Goal: Transaction & Acquisition: Book appointment/travel/reservation

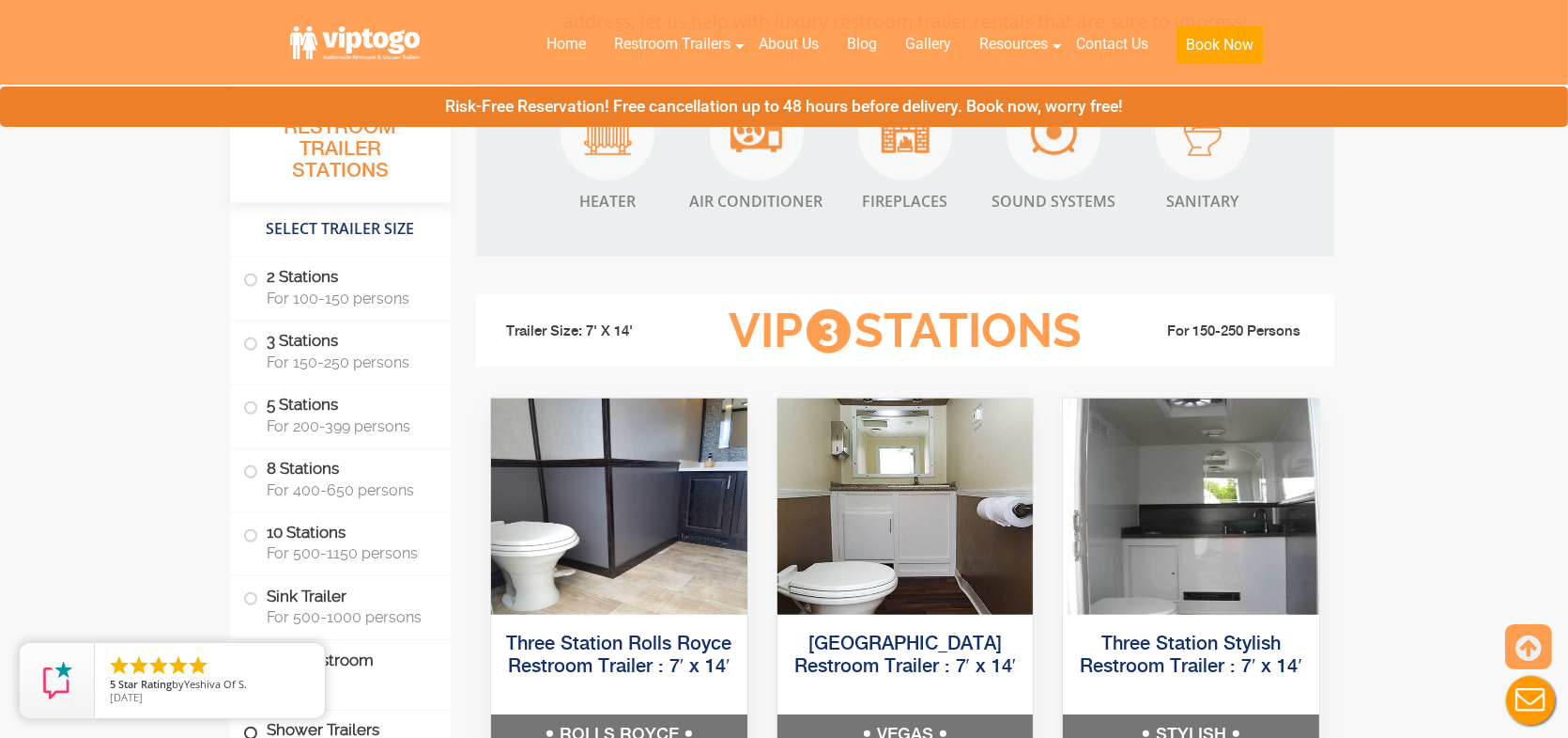
click at [370, 721] on label "Shower Trailers" at bounding box center [340, 730] width 195 height 40
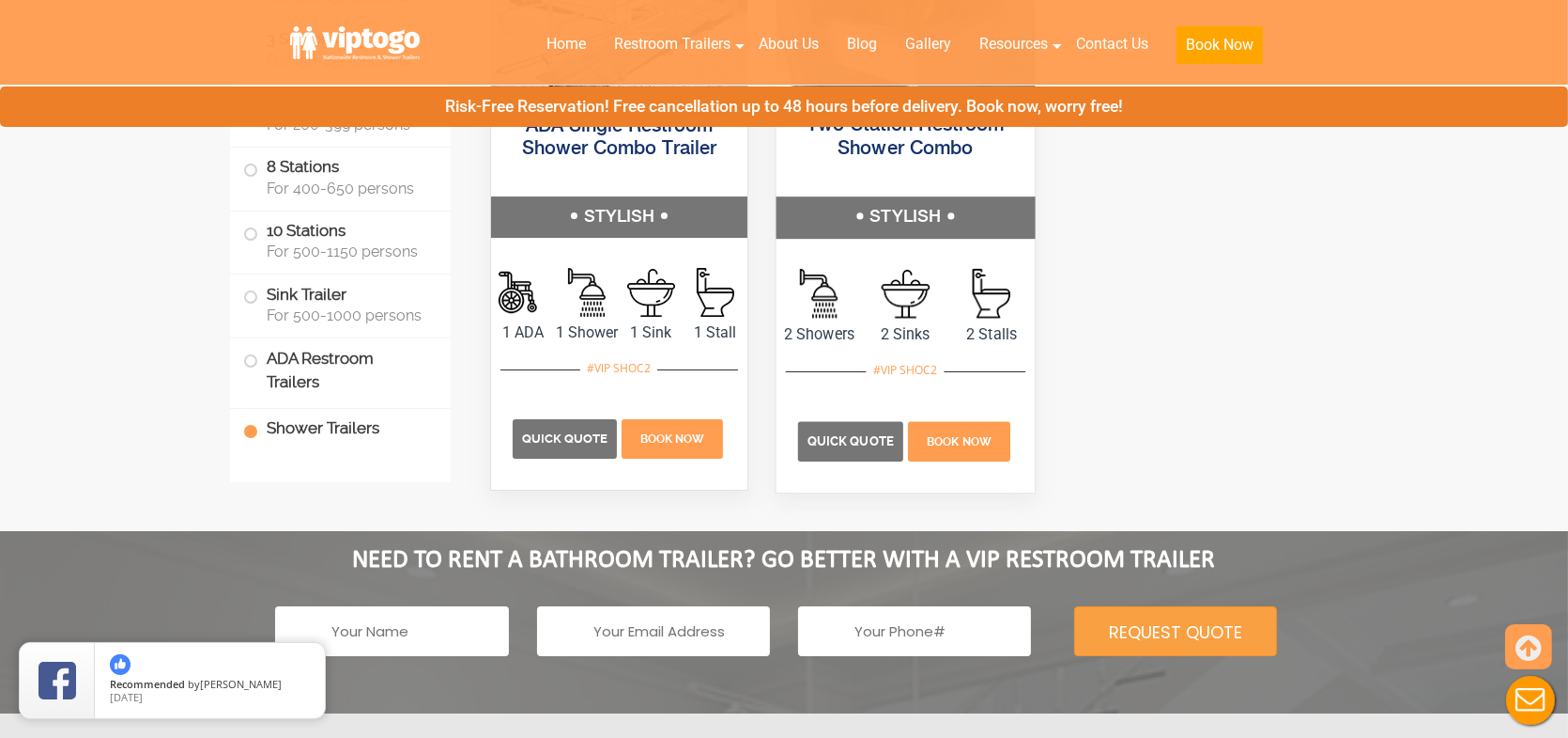
scroll to position [8272, 0]
click at [858, 434] on p "Quick Quote" at bounding box center [850, 441] width 105 height 40
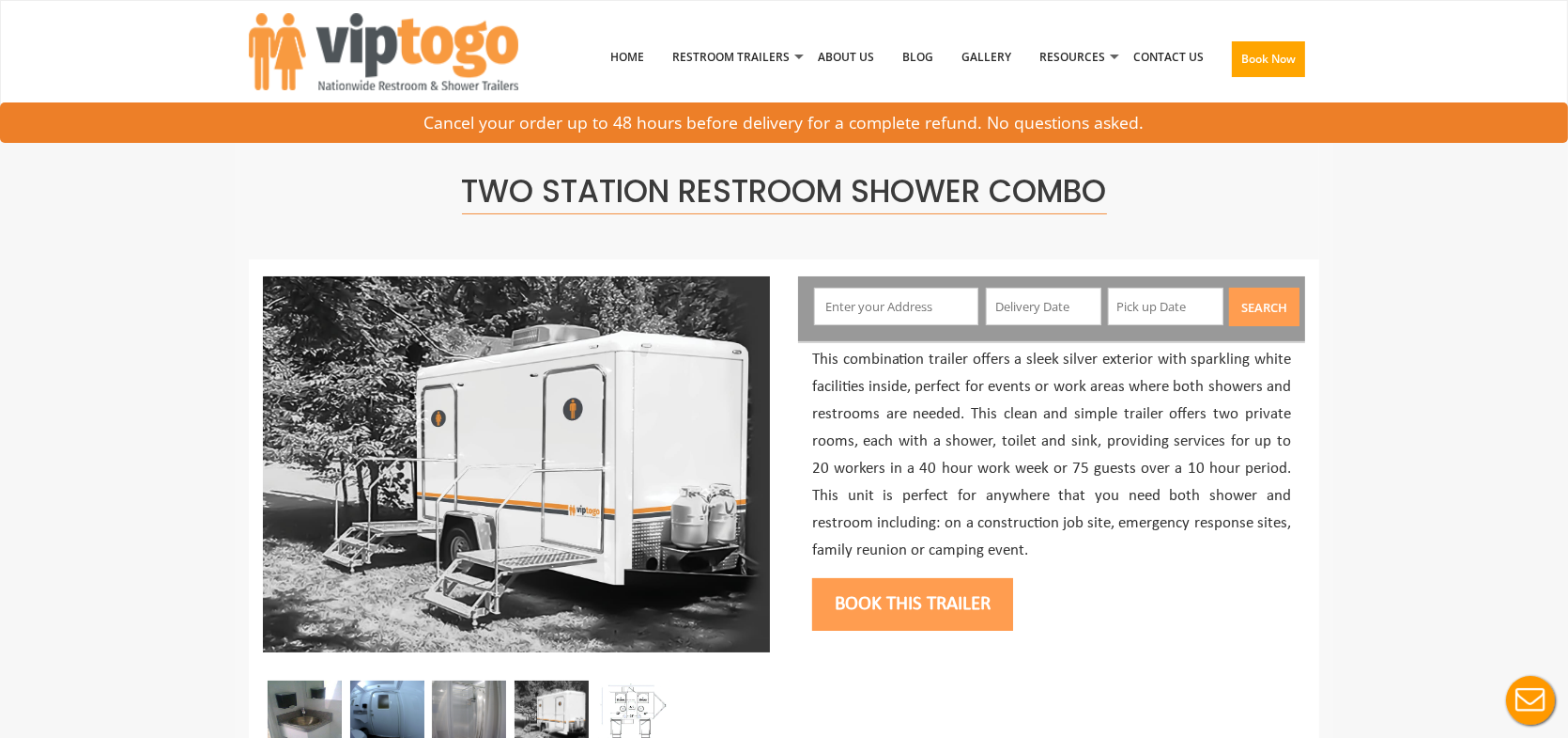
click at [873, 308] on input "text" at bounding box center [897, 307] width 166 height 38
type input "Cape Vincent, NY, USA"
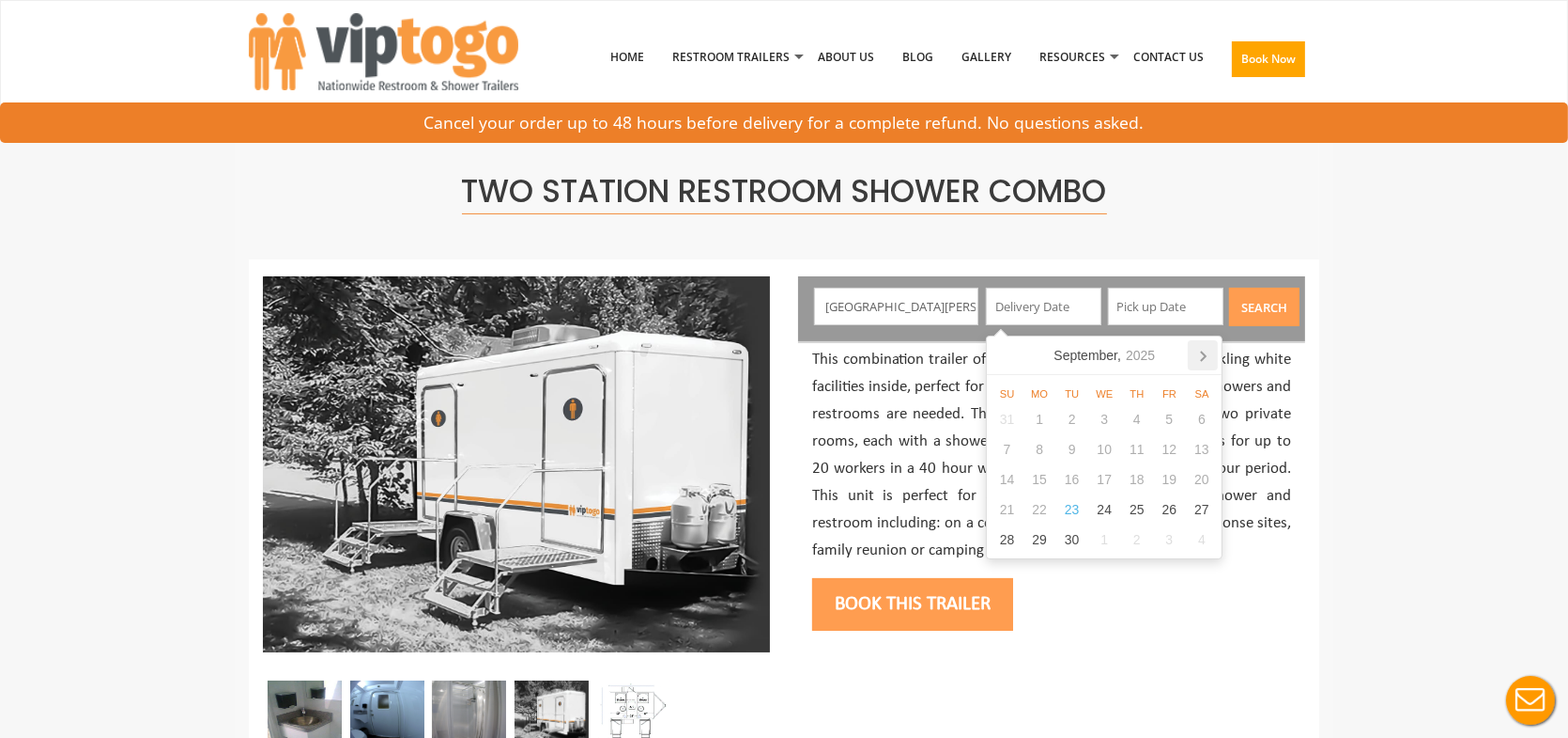
click at [1201, 357] on icon at bounding box center [1203, 356] width 30 height 30
click at [1040, 521] on div "17" at bounding box center [1040, 509] width 33 height 30
type input "11/17/2025"
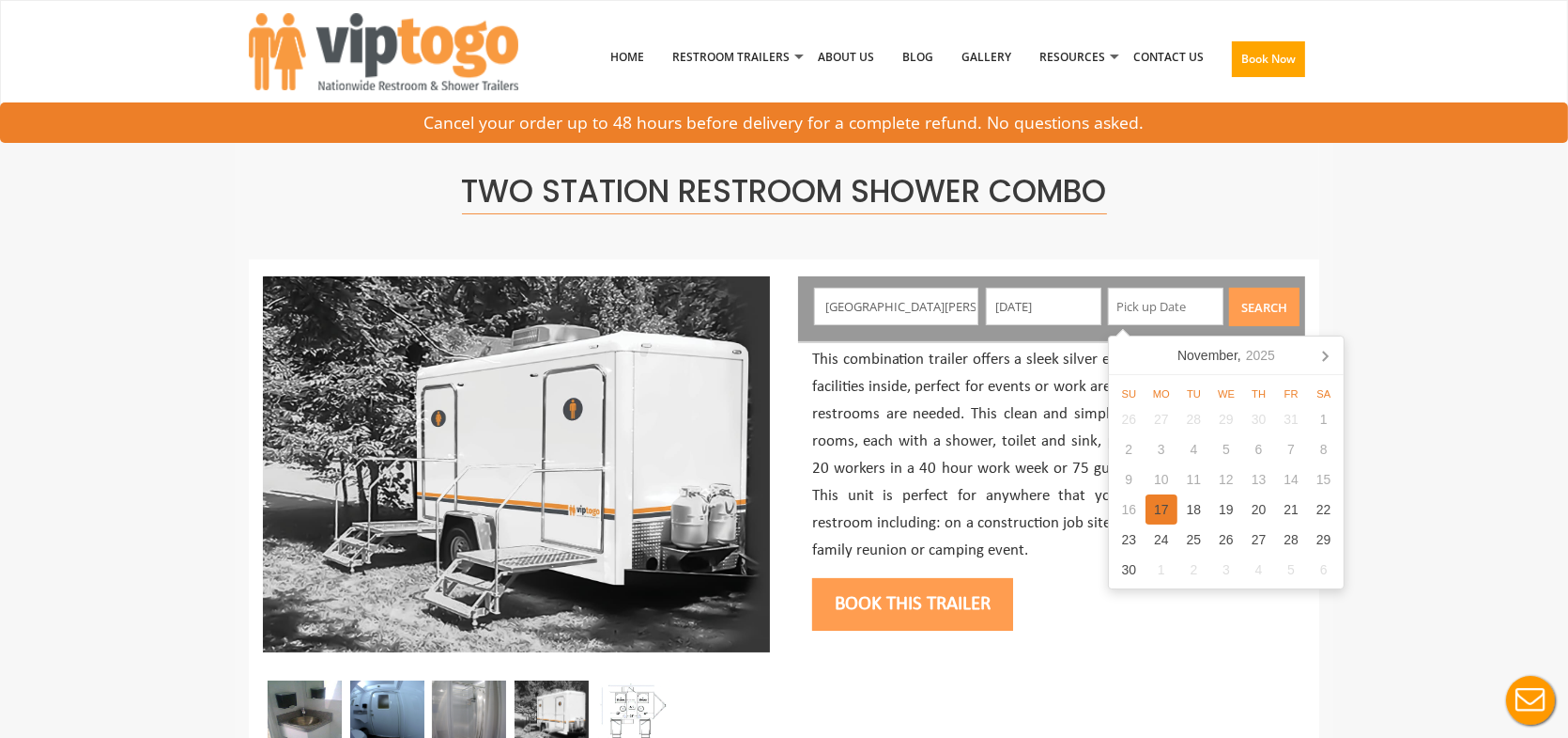
click at [1174, 507] on div "17" at bounding box center [1162, 509] width 33 height 30
click at [1291, 508] on div "21" at bounding box center [1292, 509] width 33 height 30
type input "11/21/2025"
click at [1268, 304] on button "Search" at bounding box center [1265, 307] width 71 height 39
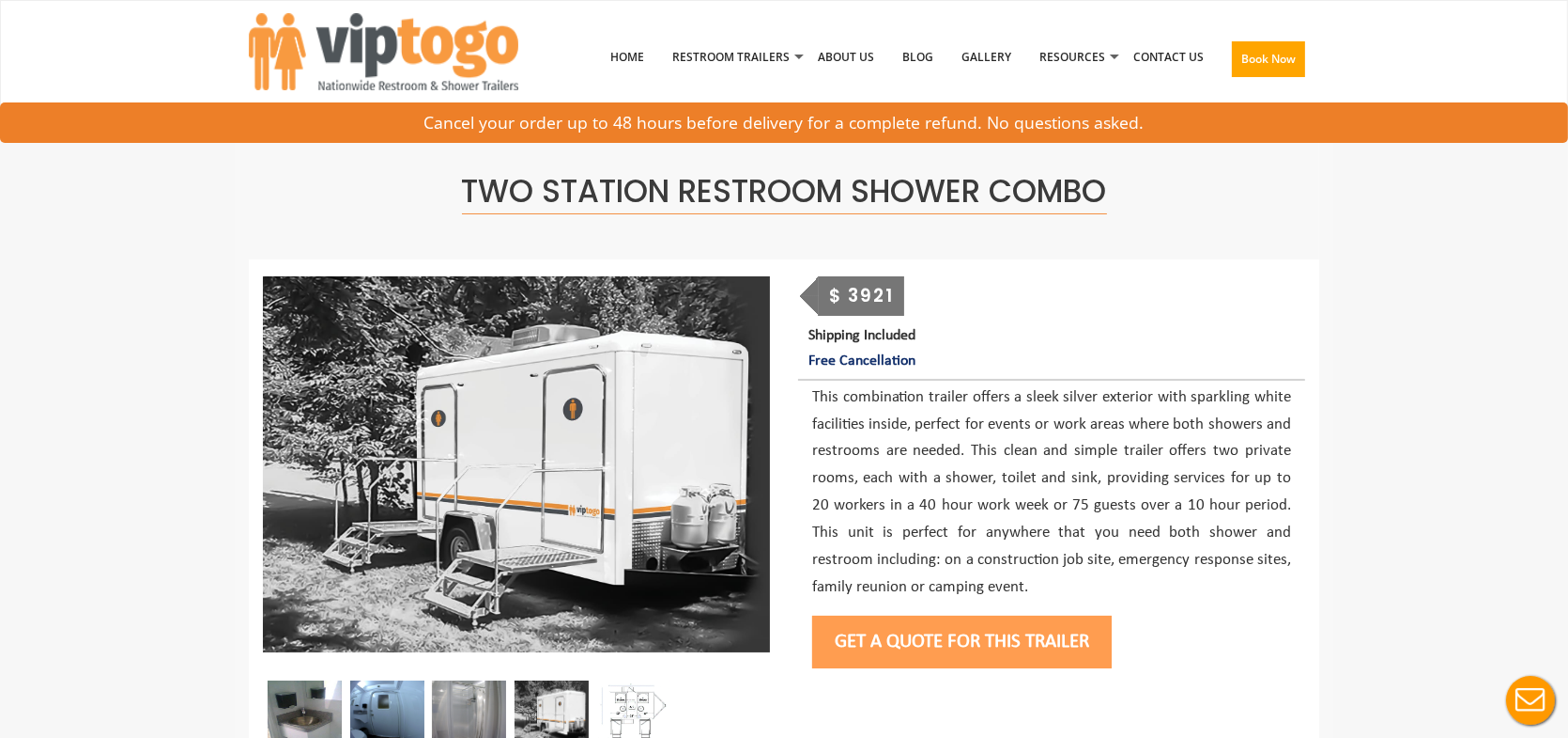
click at [956, 632] on button "Get a Quote for this Trailer" at bounding box center [962, 641] width 299 height 53
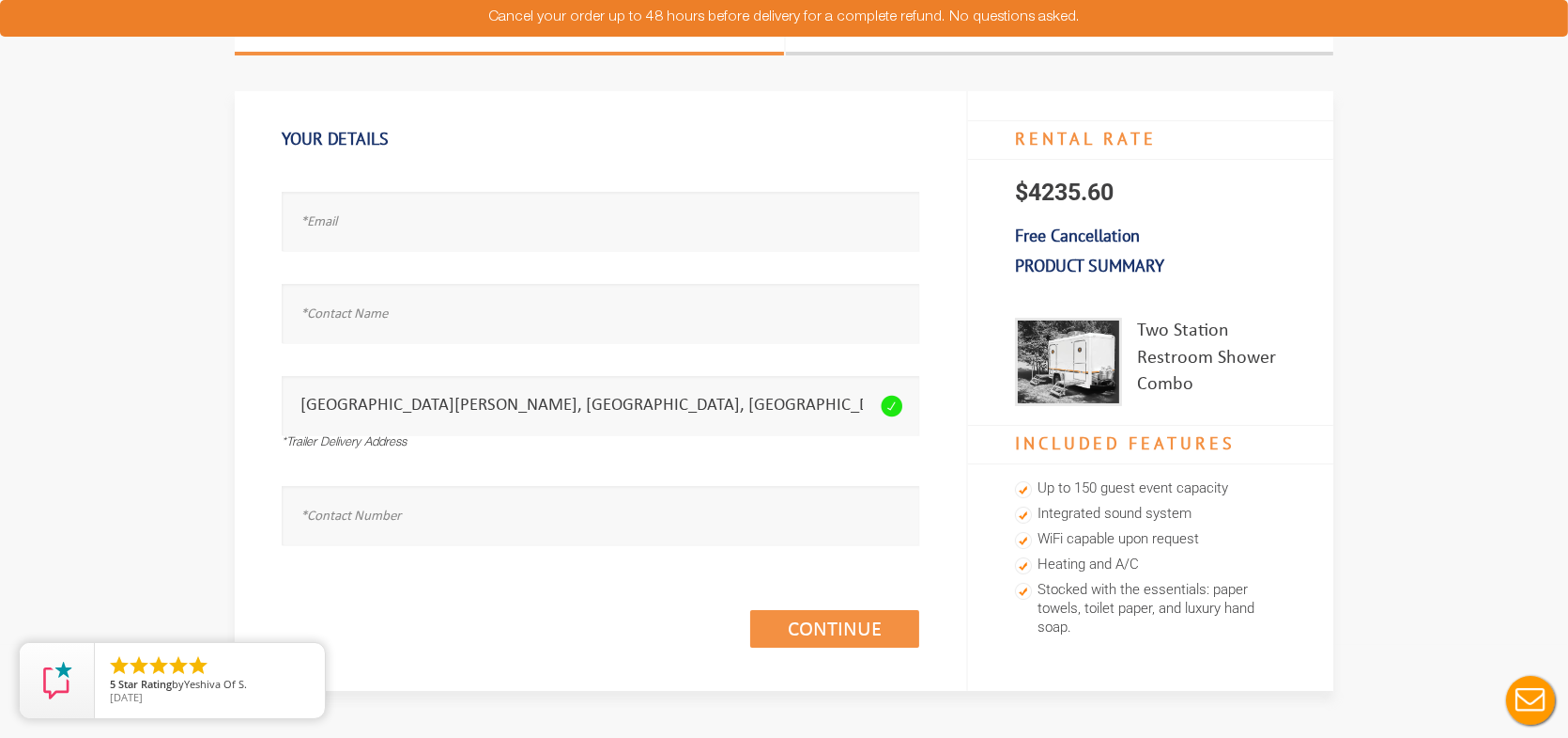
scroll to position [94, 0]
click at [408, 239] on input "text" at bounding box center [600, 220] width 638 height 59
type input "test@test.vom"
type input "test"
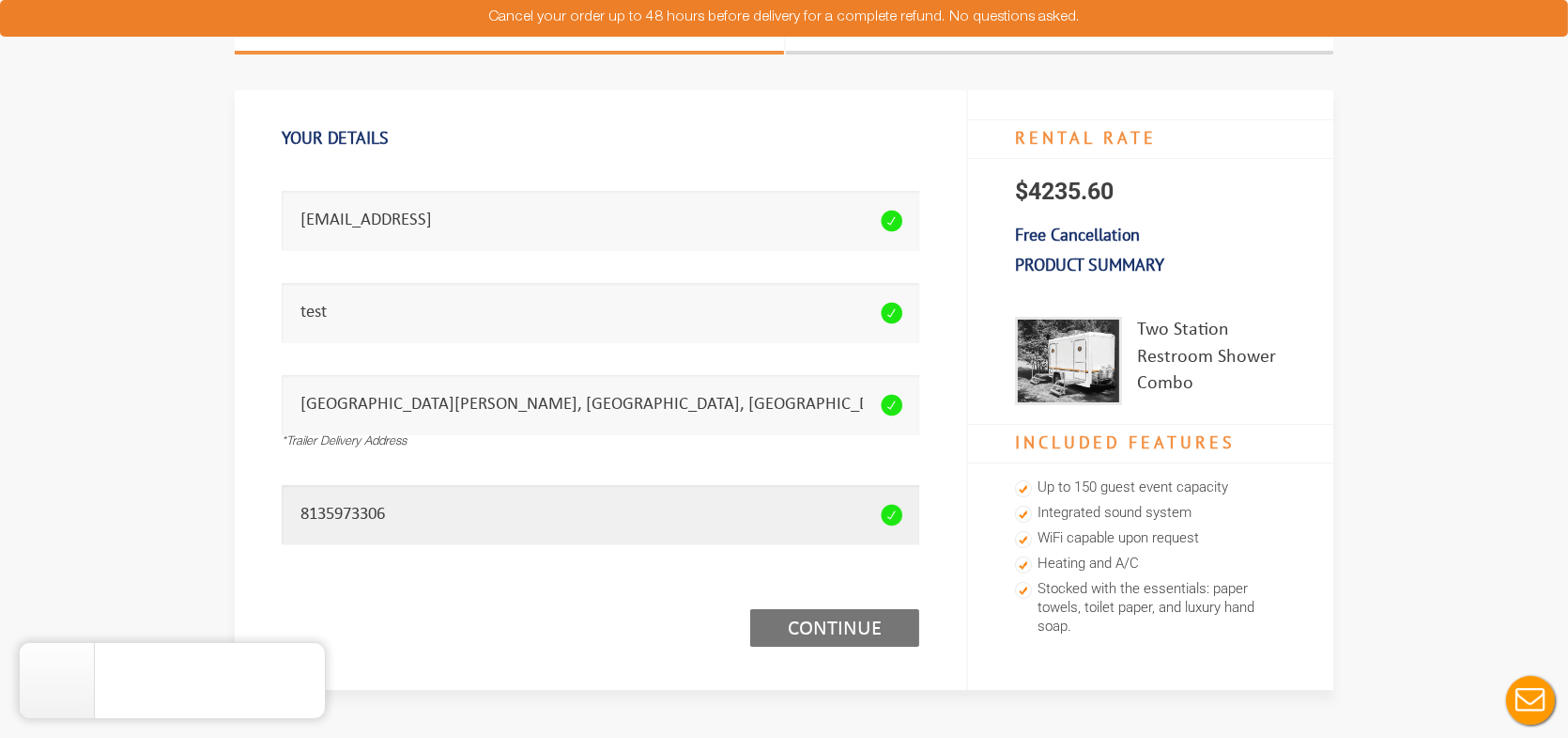
type input "8135973306"
click at [796, 624] on link "Continue (1/3)" at bounding box center [834, 628] width 169 height 38
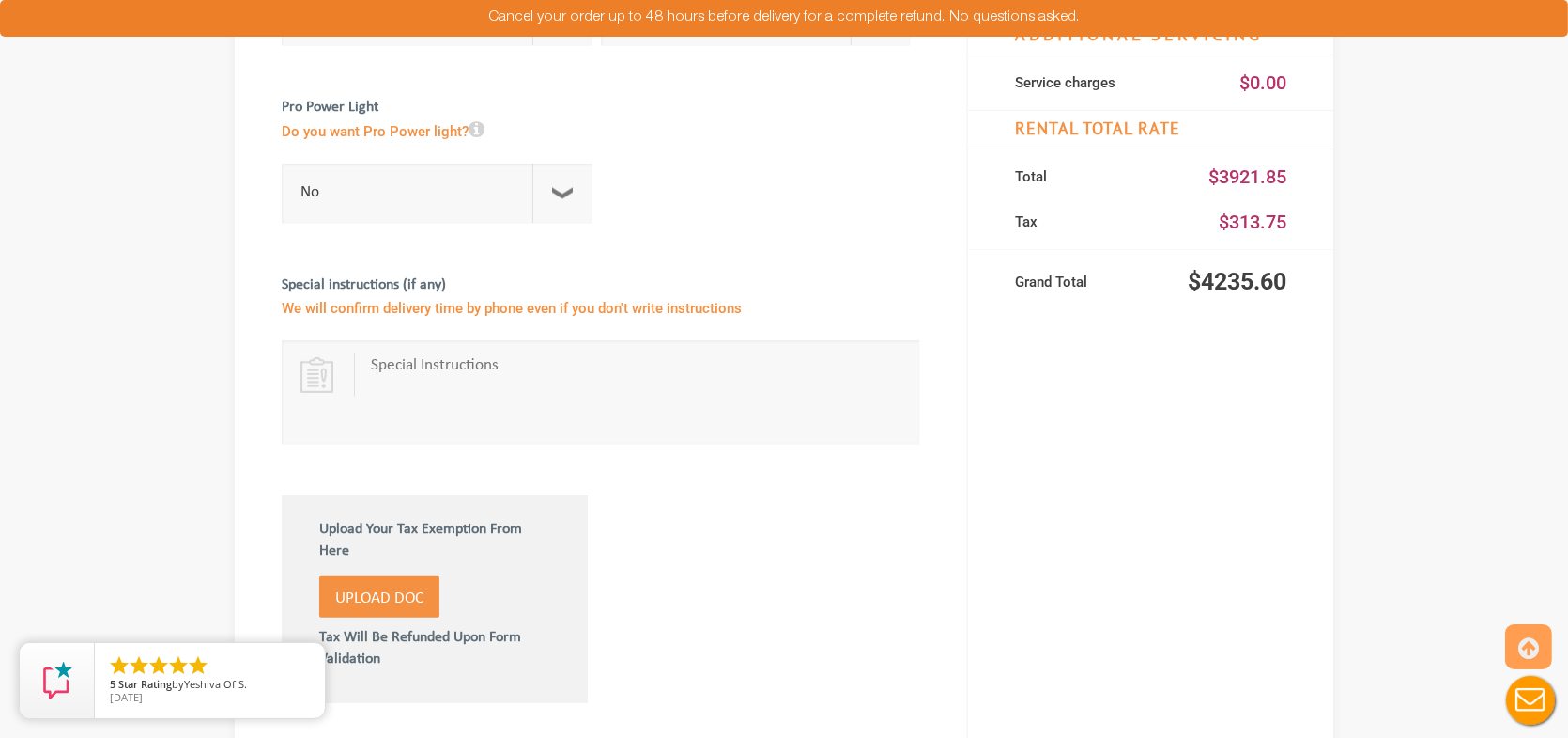
scroll to position [658, 0]
